Goal: Task Accomplishment & Management: Complete application form

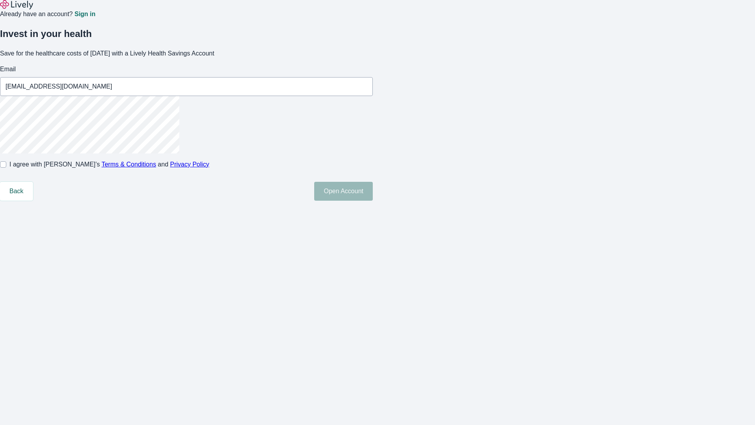
click at [6, 168] on input "I agree with Lively’s Terms & Conditions and Privacy Policy" at bounding box center [3, 164] width 6 height 6
checkbox input "true"
click at [373, 201] on button "Open Account" at bounding box center [343, 191] width 59 height 19
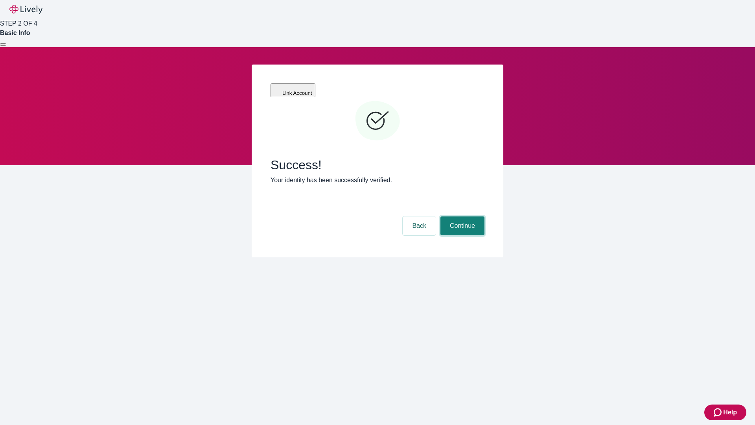
click at [462, 216] on button "Continue" at bounding box center [463, 225] width 44 height 19
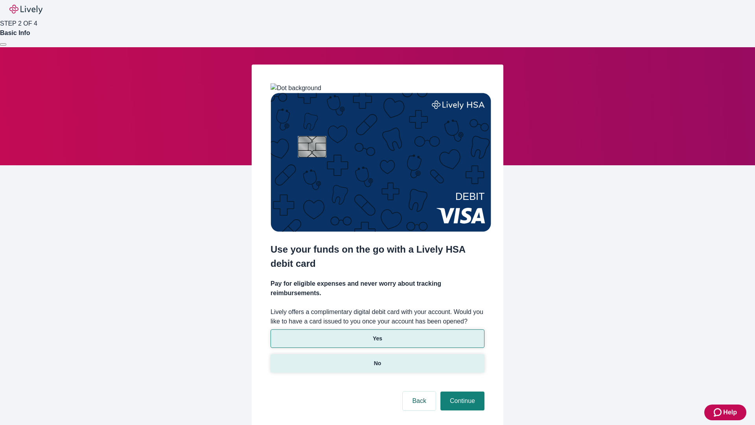
click at [377, 359] on p "No" at bounding box center [377, 363] width 7 height 8
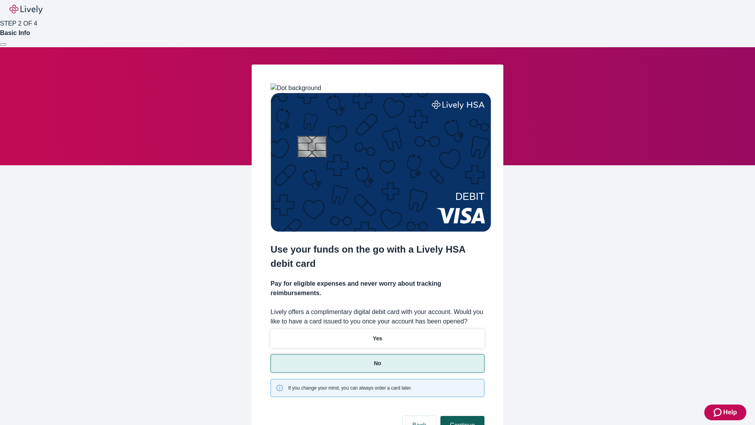
click at [462, 416] on button "Continue" at bounding box center [463, 425] width 44 height 19
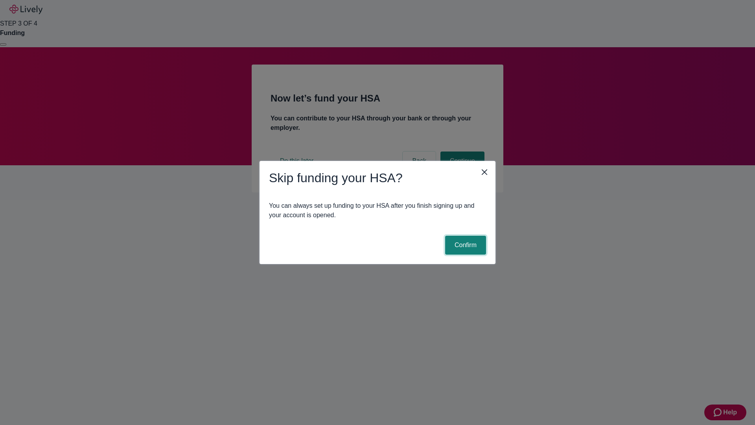
click at [465, 245] on button "Confirm" at bounding box center [465, 245] width 41 height 19
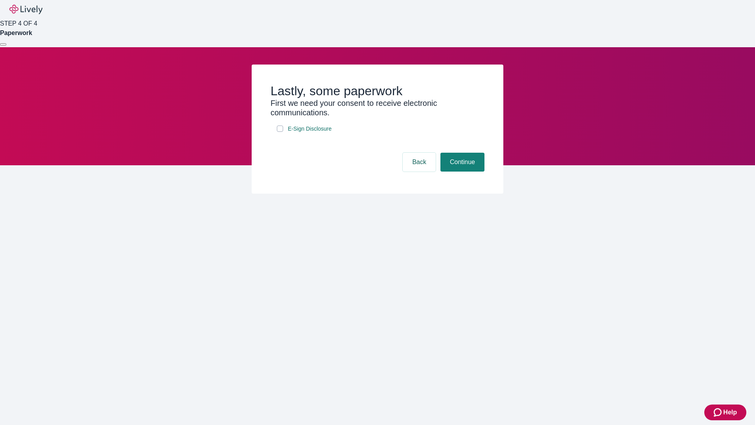
click at [280, 132] on input "E-Sign Disclosure" at bounding box center [280, 129] width 6 height 6
checkbox input "true"
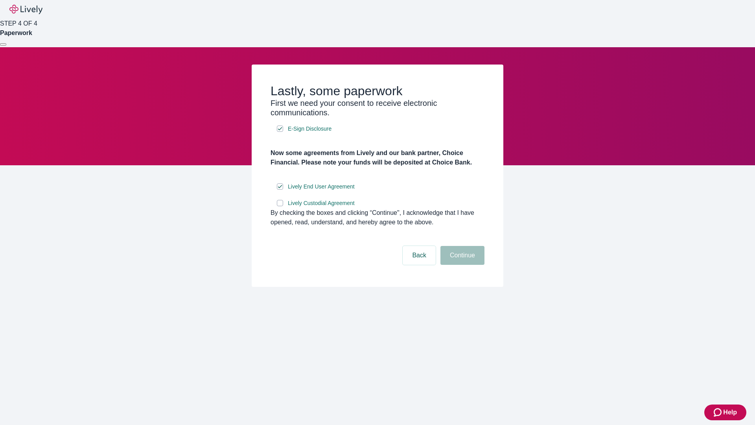
click at [280, 206] on input "Lively Custodial Agreement" at bounding box center [280, 203] width 6 height 6
checkbox input "true"
click at [462, 265] on button "Continue" at bounding box center [463, 255] width 44 height 19
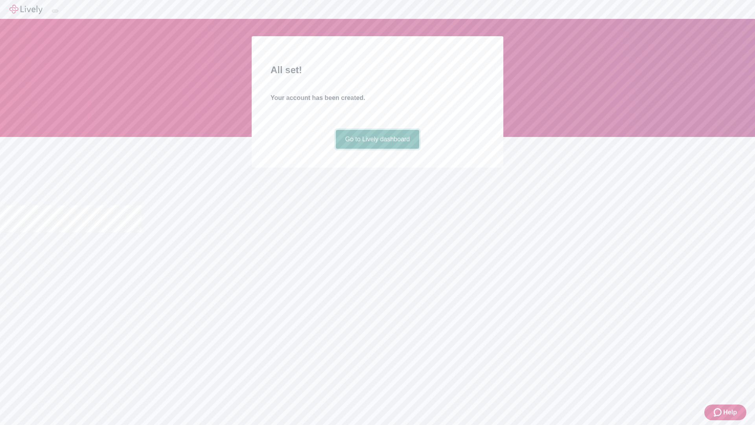
click at [377, 149] on link "Go to Lively dashboard" at bounding box center [378, 139] width 84 height 19
